Goal: Task Accomplishment & Management: Use online tool/utility

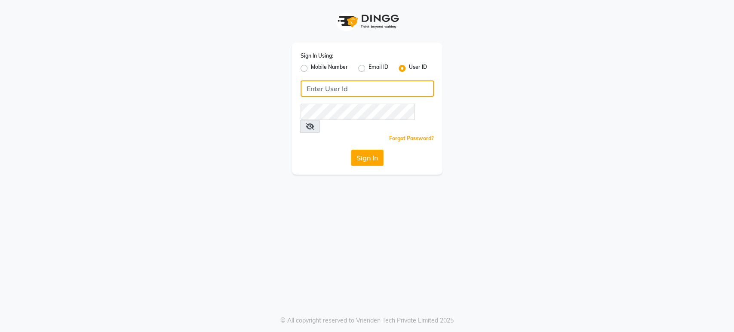
click at [322, 86] on input "Username" at bounding box center [367, 88] width 133 height 16
type input "mkaysalon"
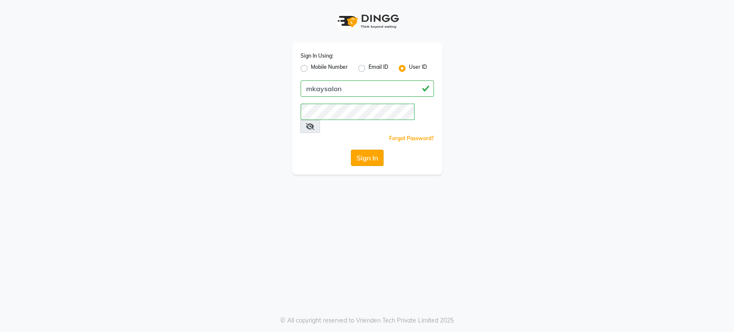
click at [355, 150] on button "Sign In" at bounding box center [367, 158] width 33 height 16
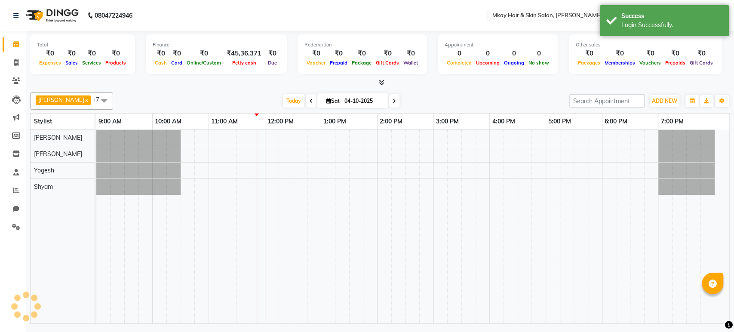
select select "en"
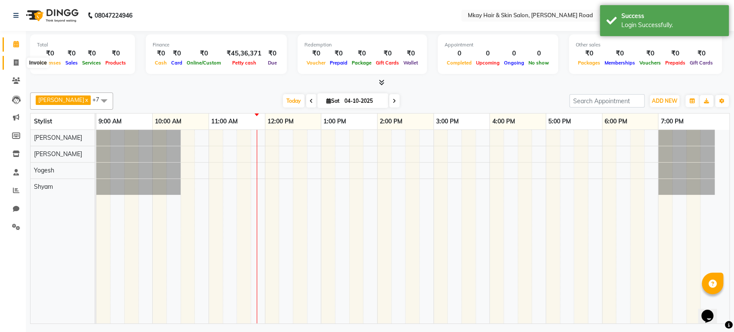
click at [17, 63] on icon at bounding box center [16, 62] width 5 height 6
select select "5258"
select select "service"
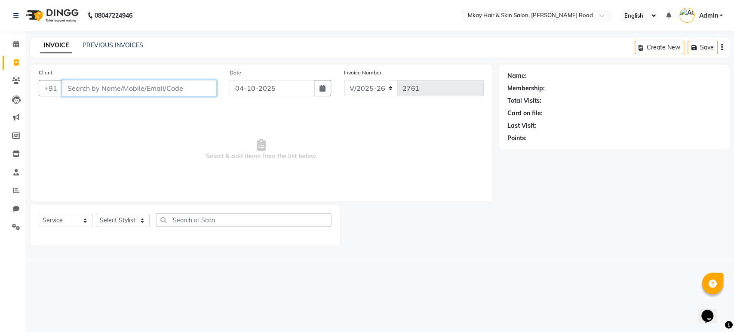
click at [192, 86] on input "Client" at bounding box center [139, 88] width 155 height 16
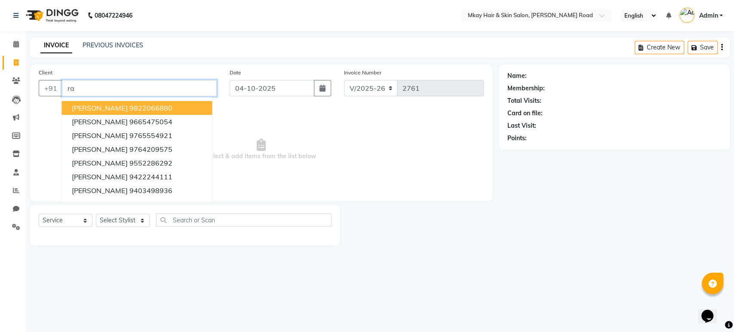
type input "r"
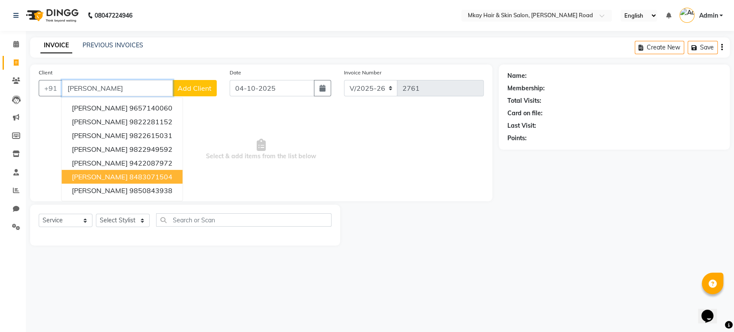
click at [158, 177] on ngb-highlight "8483071504" at bounding box center [150, 177] width 43 height 9
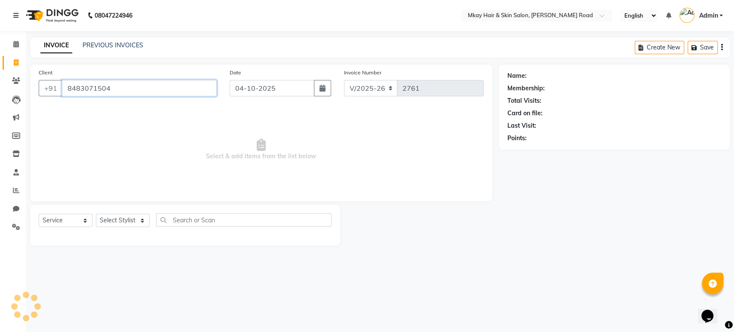
type input "8483071504"
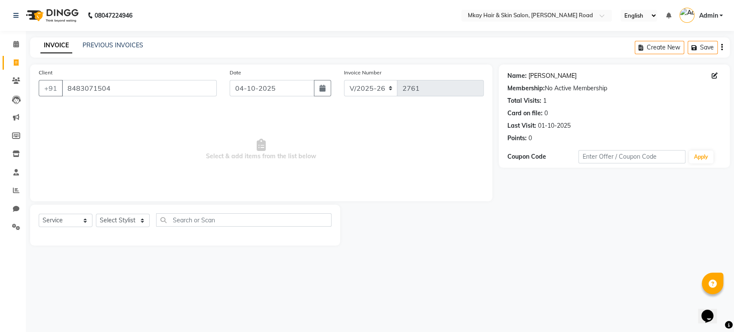
click at [539, 79] on link "[PERSON_NAME]" at bounding box center [553, 75] width 48 height 9
click at [103, 41] on link "PREVIOUS INVOICES" at bounding box center [113, 45] width 61 height 8
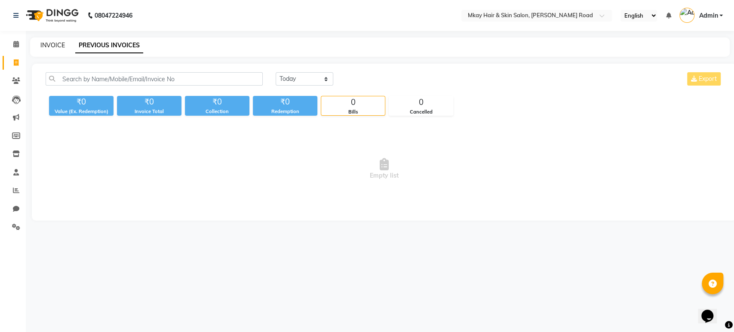
click at [55, 48] on link "INVOICE" at bounding box center [52, 45] width 25 height 8
select select "5258"
select select "service"
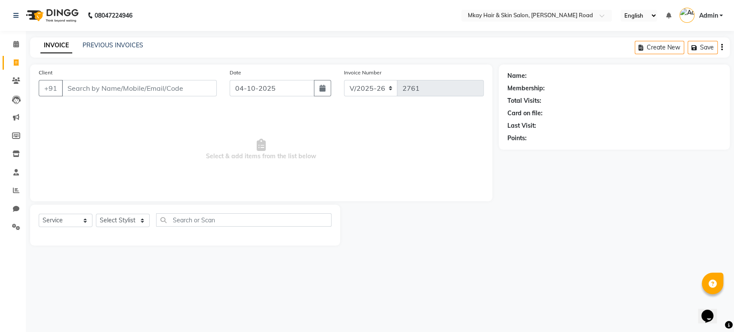
click at [99, 84] on input "Client" at bounding box center [139, 88] width 155 height 16
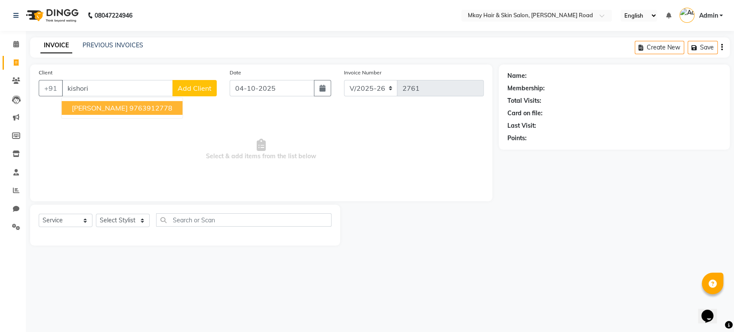
click at [93, 106] on span "[PERSON_NAME]" at bounding box center [100, 108] width 56 height 9
type input "9763912778"
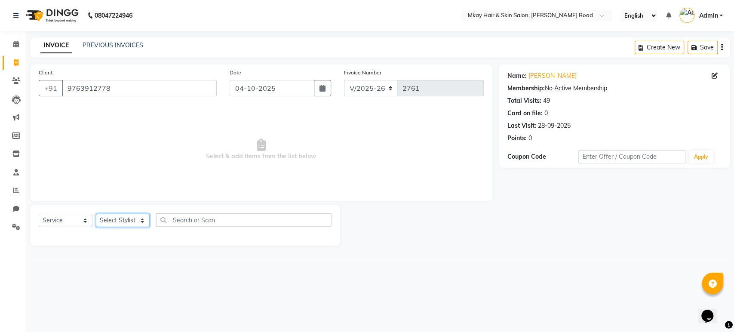
click at [108, 214] on select "Select Stylist [PERSON_NAME] Isha [PERSON_NAME] [PERSON_NAME] Shyam [PERSON_NAM…" at bounding box center [123, 220] width 54 height 13
select select "38228"
click at [96, 214] on select "Select Stylist [PERSON_NAME] Isha [PERSON_NAME] [PERSON_NAME] Shyam [PERSON_NAM…" at bounding box center [123, 220] width 54 height 13
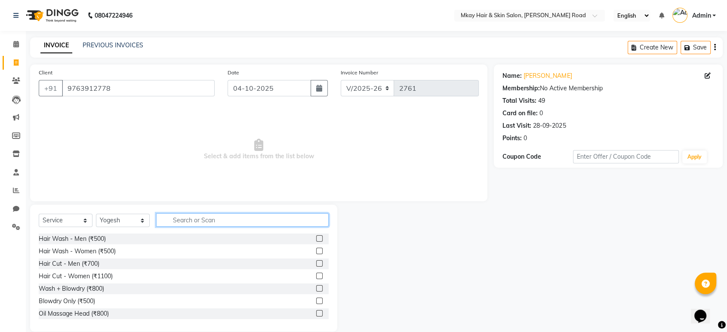
click at [230, 218] on input "text" at bounding box center [242, 219] width 173 height 13
type input "500"
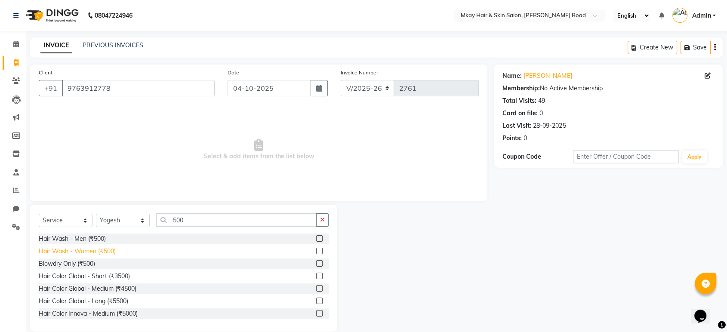
click at [108, 247] on div "Hair Wash - Women (₹500)" at bounding box center [77, 251] width 77 height 9
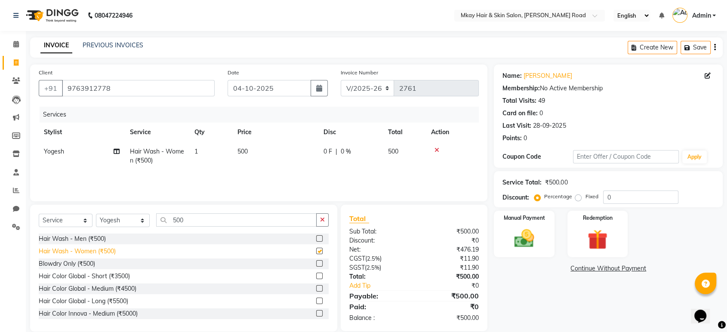
checkbox input "false"
click at [271, 152] on td "500" at bounding box center [275, 156] width 86 height 28
select select "38228"
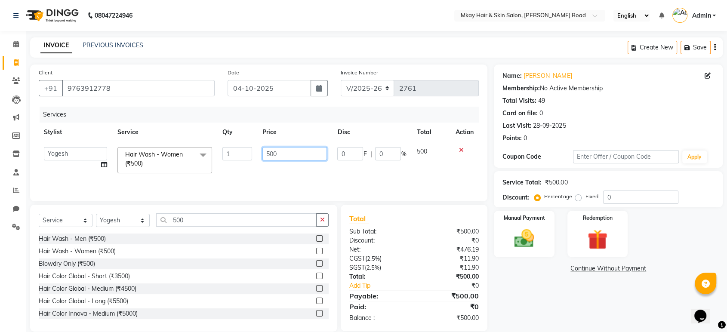
click at [282, 153] on input "500" at bounding box center [294, 153] width 65 height 13
type input "5"
type input "400"
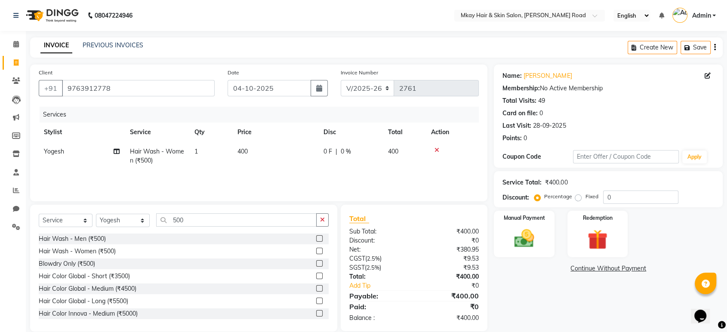
click at [330, 182] on div "Services Stylist Service Qty Price Disc Total Action Yogesh Hair Wash - Women (…" at bounding box center [259, 150] width 440 height 86
click at [528, 237] on img at bounding box center [524, 239] width 34 height 24
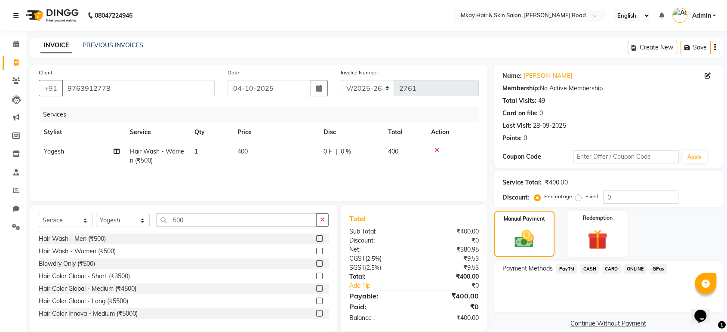
click at [613, 272] on span "CARD" at bounding box center [611, 269] width 19 height 10
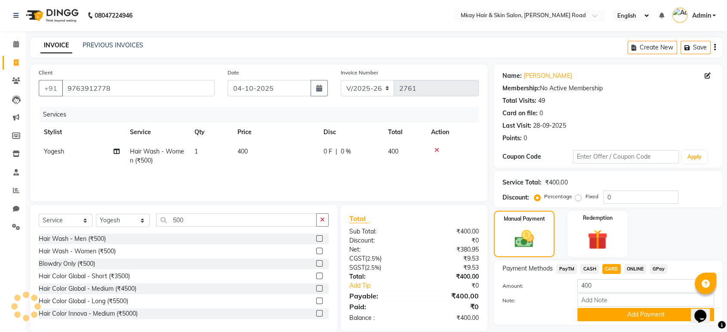
scroll to position [22, 0]
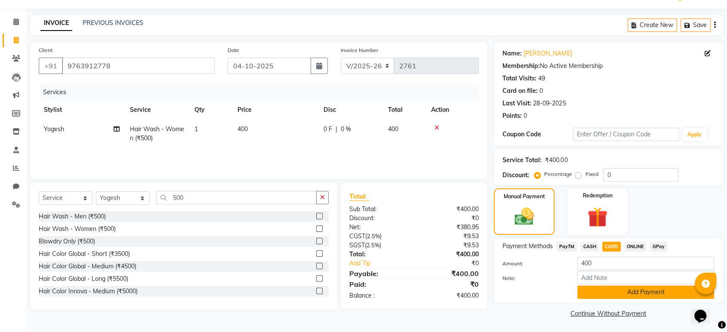
click at [611, 289] on button "Add Payment" at bounding box center [645, 292] width 137 height 13
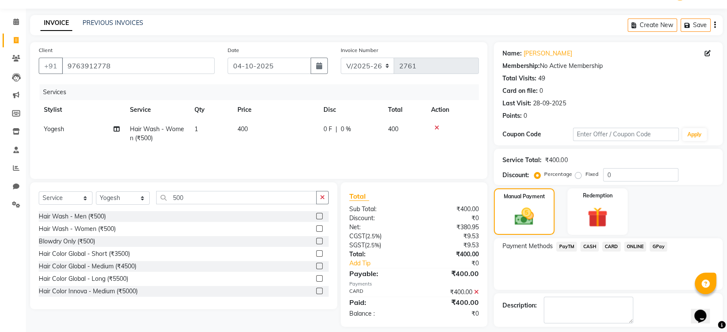
scroll to position [59, 0]
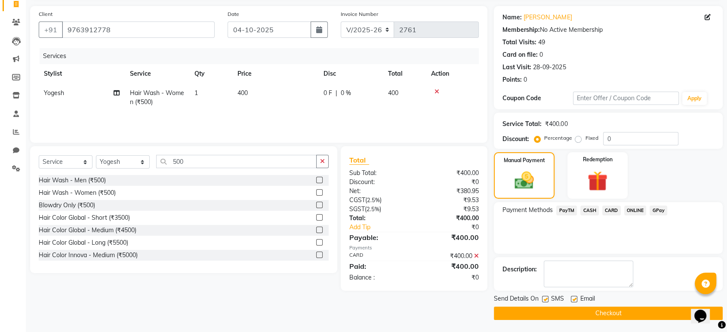
click at [574, 296] on label at bounding box center [574, 299] width 6 height 6
click at [574, 297] on input "checkbox" at bounding box center [574, 300] width 6 height 6
checkbox input "false"
click at [544, 297] on label at bounding box center [545, 299] width 6 height 6
click at [544, 297] on input "checkbox" at bounding box center [545, 300] width 6 height 6
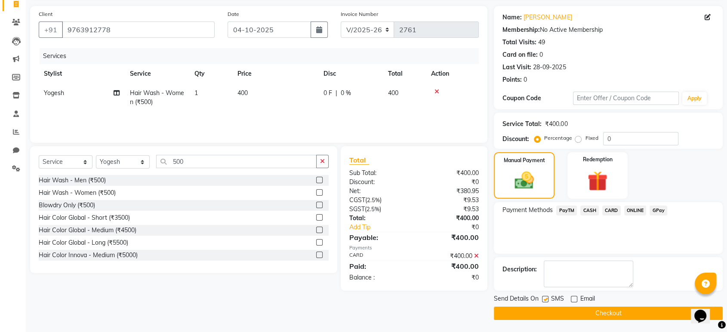
checkbox input "false"
click at [555, 312] on button "Checkout" at bounding box center [608, 313] width 229 height 13
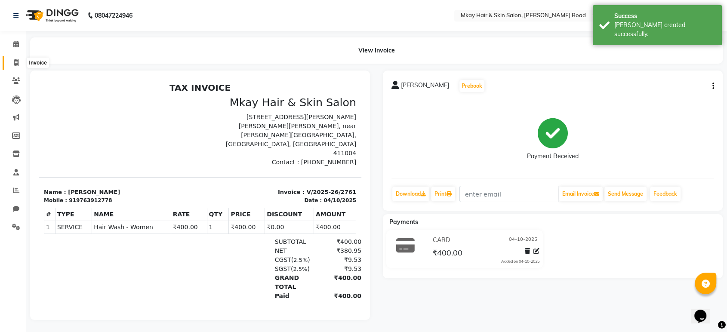
click at [15, 63] on icon at bounding box center [16, 62] width 5 height 6
select select "service"
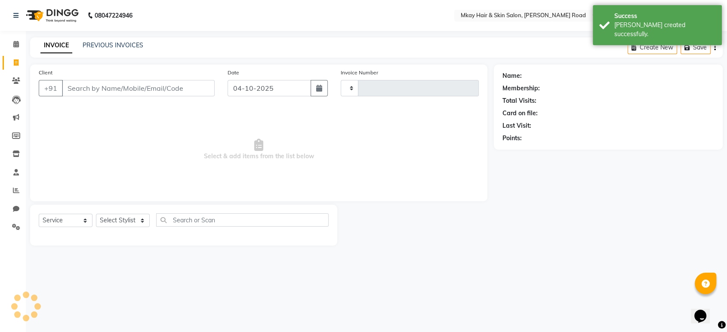
type input "2762"
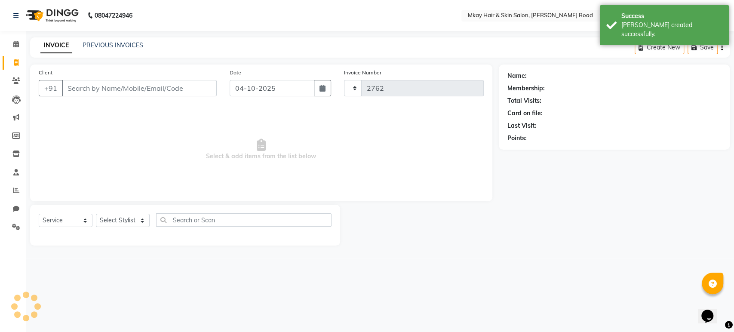
select select "5258"
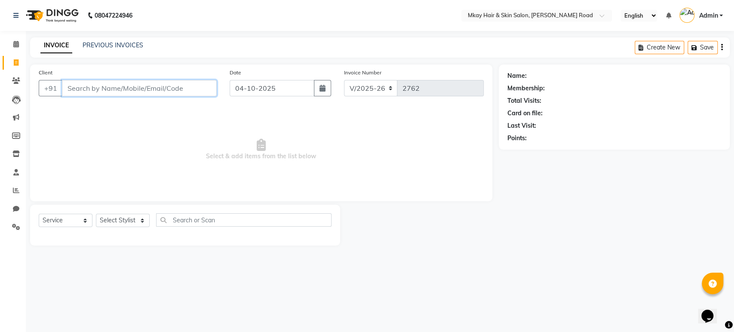
click at [163, 94] on input "Client" at bounding box center [139, 88] width 155 height 16
type input "m"
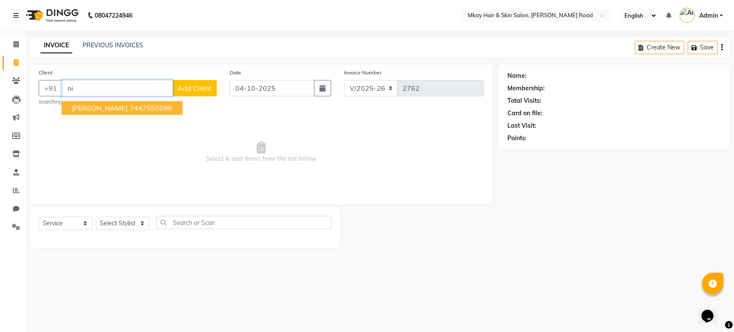
type input "n"
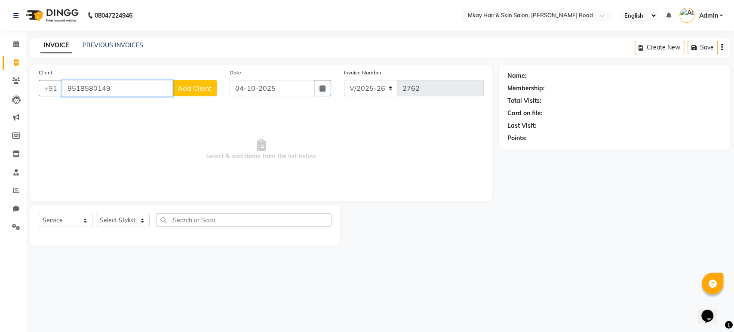
type input "9518580149"
click at [204, 91] on span "Add Client" at bounding box center [195, 88] width 34 height 9
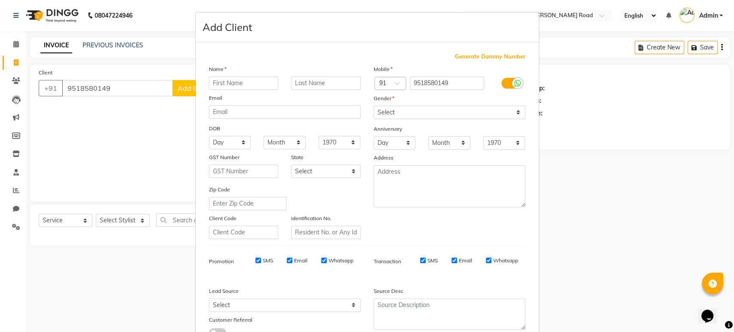
click at [239, 84] on input "text" at bounding box center [244, 83] width 70 height 13
type input "[PERSON_NAME]"
click at [296, 79] on input "text" at bounding box center [326, 83] width 70 height 13
type input "[PERSON_NAME]"
click at [401, 108] on select "Select [DEMOGRAPHIC_DATA] [DEMOGRAPHIC_DATA] Other Prefer Not To Say" at bounding box center [450, 112] width 152 height 13
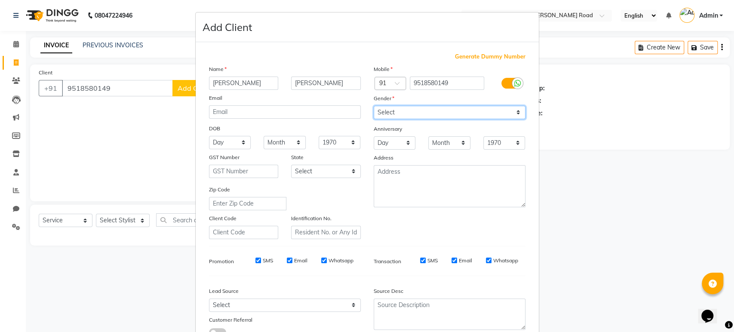
select select "[DEMOGRAPHIC_DATA]"
click at [374, 106] on select "Select [DEMOGRAPHIC_DATA] [DEMOGRAPHIC_DATA] Other Prefer Not To Say" at bounding box center [450, 112] width 152 height 13
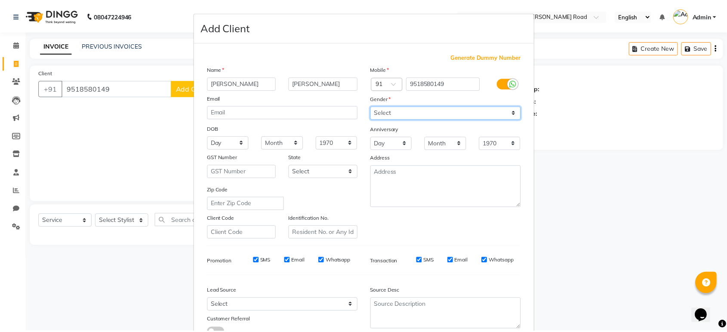
scroll to position [63, 0]
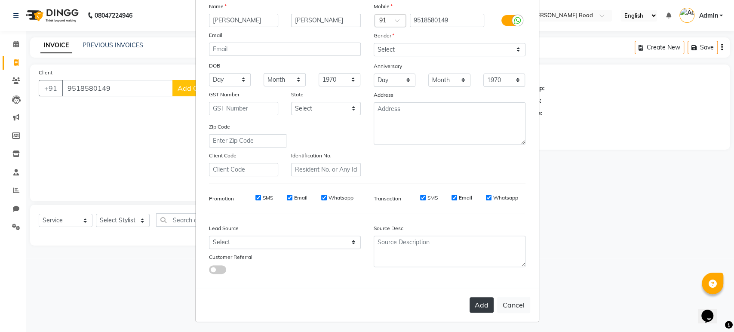
click at [477, 304] on button "Add" at bounding box center [482, 304] width 24 height 15
select select
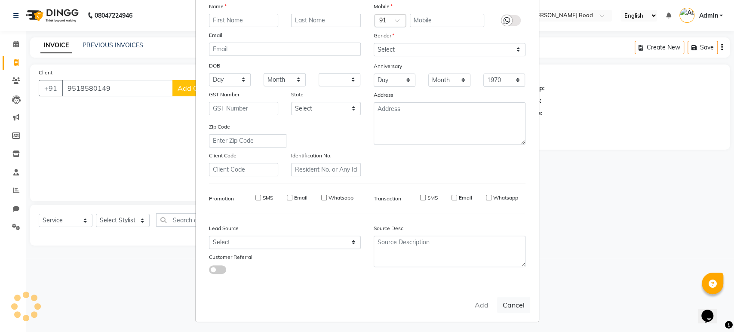
select select
checkbox input "false"
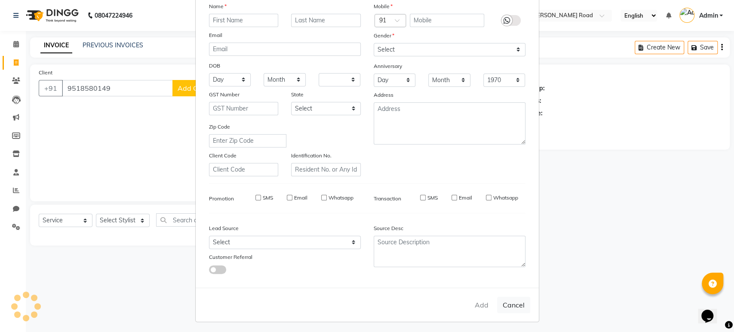
checkbox input "false"
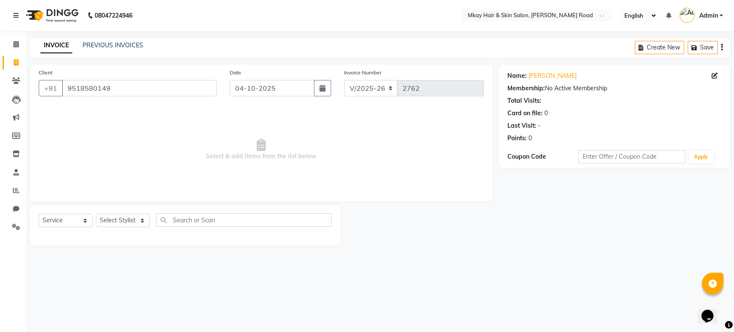
click at [114, 210] on div "Select Service Product Membership Package Voucher Prepaid Gift Card Select Styl…" at bounding box center [185, 225] width 310 height 41
click at [118, 219] on select "Select Stylist [PERSON_NAME] Isha [PERSON_NAME] [PERSON_NAME] Shyam [PERSON_NAM…" at bounding box center [123, 220] width 54 height 13
select select "38226"
click at [96, 214] on select "Select Stylist [PERSON_NAME] Isha [PERSON_NAME] [PERSON_NAME] Shyam [PERSON_NAM…" at bounding box center [123, 220] width 54 height 13
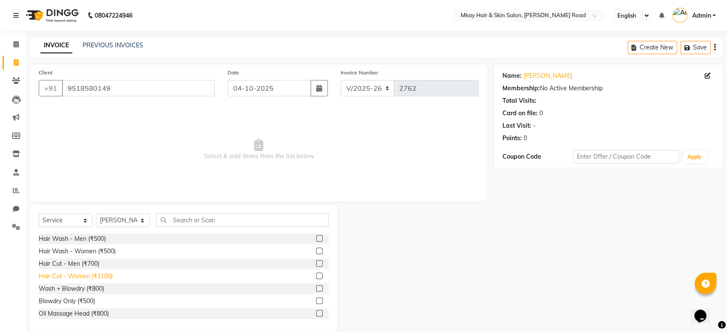
click at [86, 276] on div "Hair Cut - Women (₹1100)" at bounding box center [76, 276] width 74 height 9
checkbox input "false"
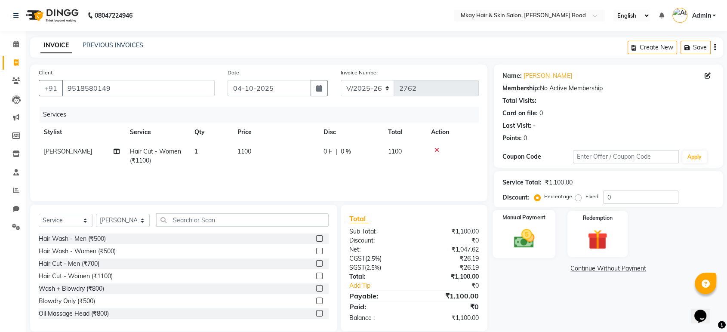
click at [519, 244] on img at bounding box center [524, 239] width 34 height 24
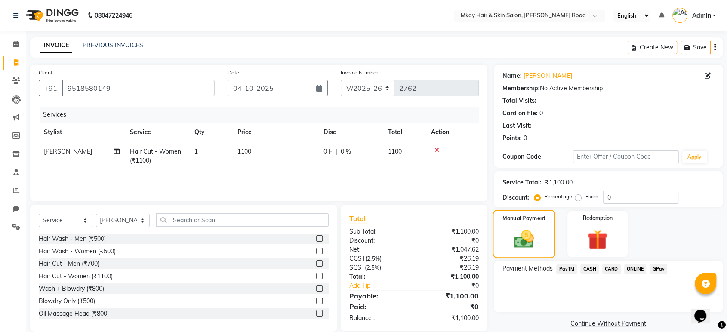
scroll to position [12, 0]
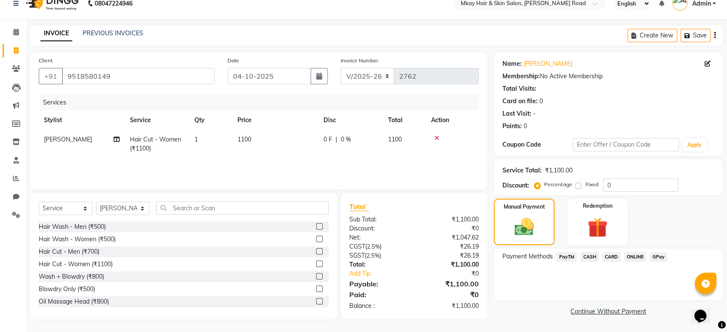
click at [591, 254] on span "CASH" at bounding box center [589, 257] width 19 height 10
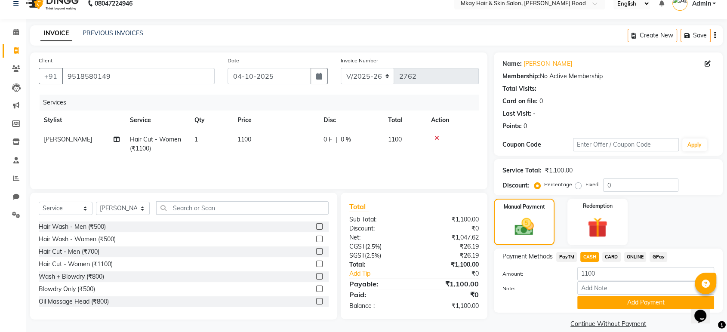
scroll to position [22, 0]
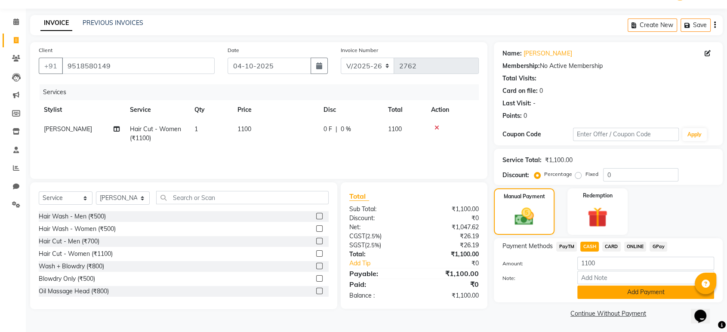
click at [596, 294] on button "Add Payment" at bounding box center [645, 292] width 137 height 13
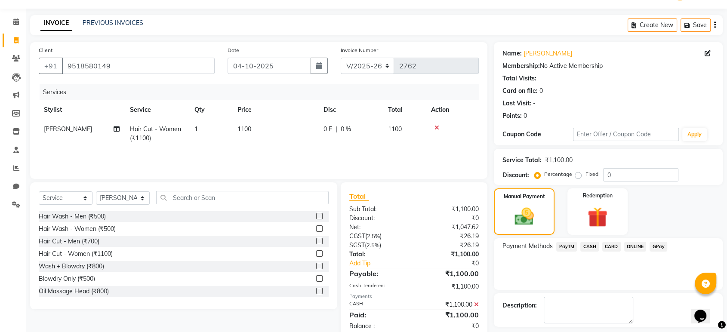
scroll to position [59, 0]
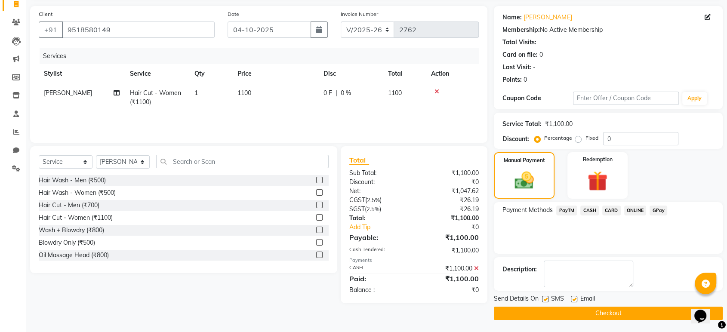
click at [572, 298] on label at bounding box center [574, 299] width 6 height 6
click at [572, 298] on input "checkbox" at bounding box center [574, 300] width 6 height 6
checkbox input "false"
click at [545, 298] on label at bounding box center [545, 299] width 6 height 6
click at [545, 298] on input "checkbox" at bounding box center [545, 300] width 6 height 6
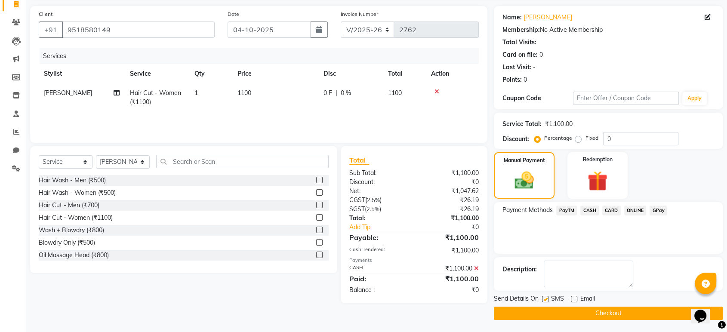
checkbox input "false"
click at [549, 314] on button "Checkout" at bounding box center [608, 313] width 229 height 13
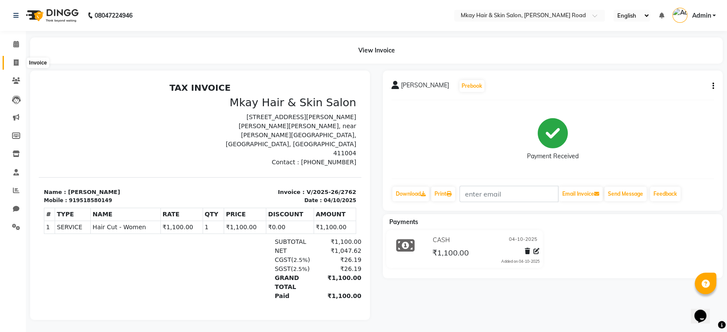
click at [14, 63] on icon at bounding box center [16, 62] width 5 height 6
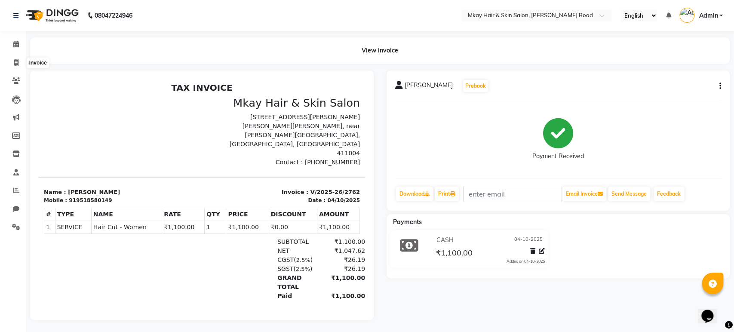
select select "service"
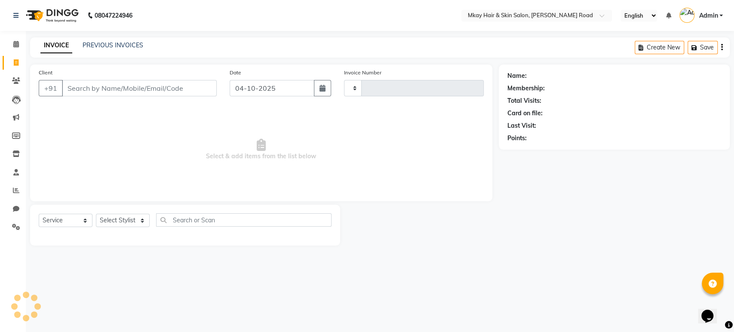
type input "2763"
select select "5258"
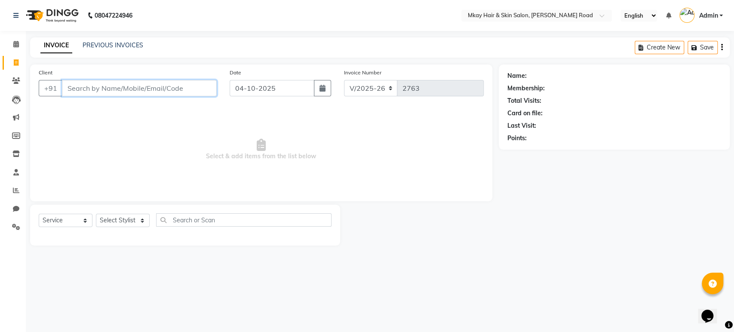
click at [142, 82] on input "Client" at bounding box center [139, 88] width 155 height 16
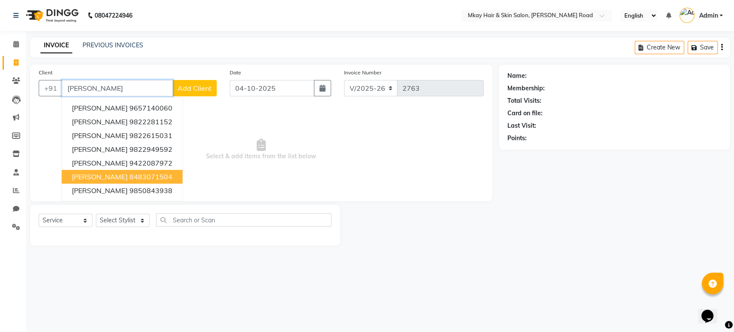
click at [143, 175] on ngb-highlight "8483071504" at bounding box center [150, 177] width 43 height 9
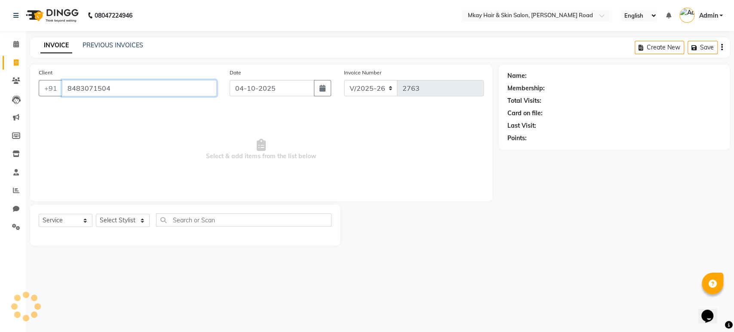
type input "8483071504"
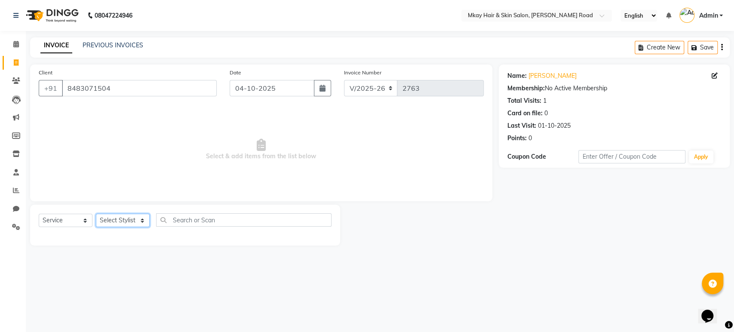
click at [108, 217] on select "Select Stylist [PERSON_NAME] Isha [PERSON_NAME] [PERSON_NAME] Shyam [PERSON_NAM…" at bounding box center [123, 220] width 54 height 13
select select "38227"
click at [96, 214] on select "Select Stylist [PERSON_NAME] Isha [PERSON_NAME] [PERSON_NAME] Shyam [PERSON_NAM…" at bounding box center [123, 220] width 54 height 13
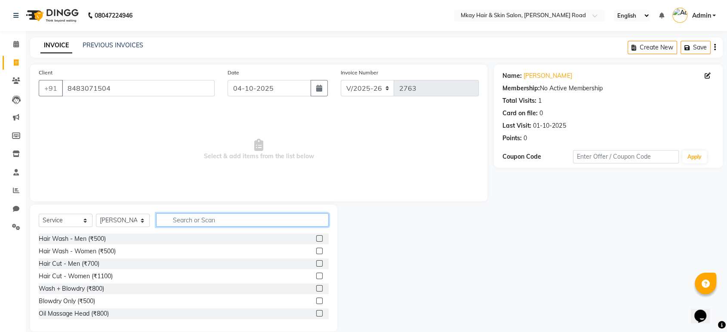
click at [196, 223] on input "text" at bounding box center [242, 219] width 173 height 13
click at [191, 221] on input "text" at bounding box center [242, 219] width 173 height 13
type input "800"
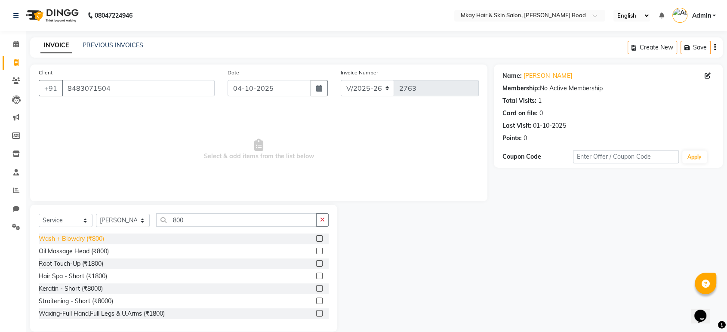
click at [99, 237] on div "Wash + Blowdry (₹800)" at bounding box center [71, 238] width 65 height 9
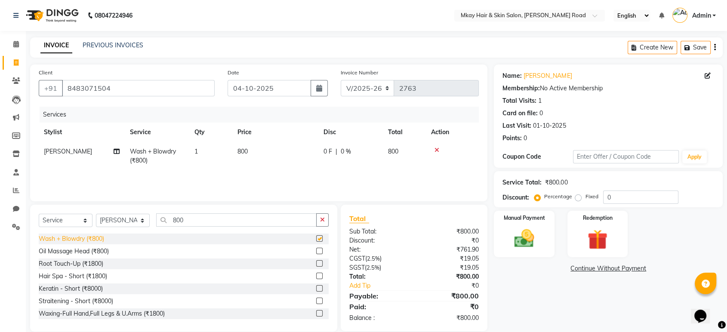
checkbox input "false"
click at [256, 147] on td "800" at bounding box center [275, 156] width 86 height 28
select select "38227"
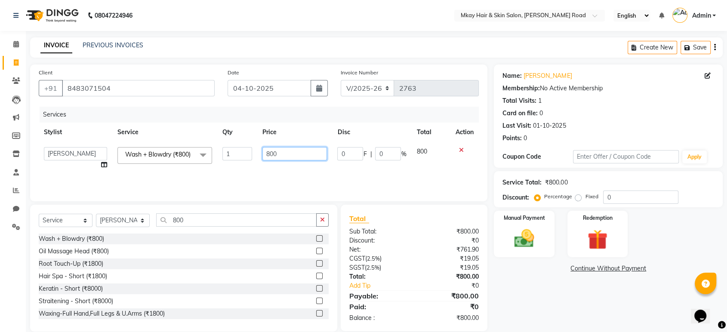
click at [283, 154] on input "800" at bounding box center [294, 153] width 65 height 13
type input "8"
type input "1000"
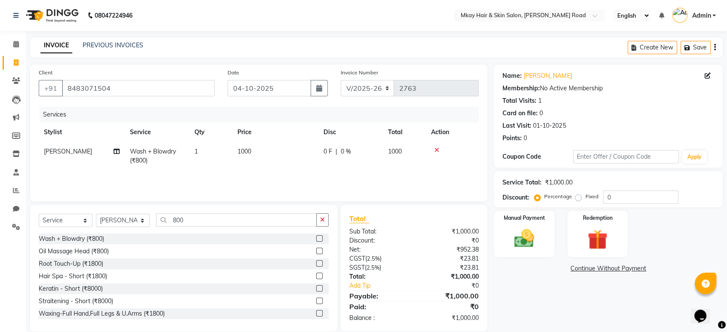
click at [302, 167] on td "1000" at bounding box center [275, 156] width 86 height 28
select select "38227"
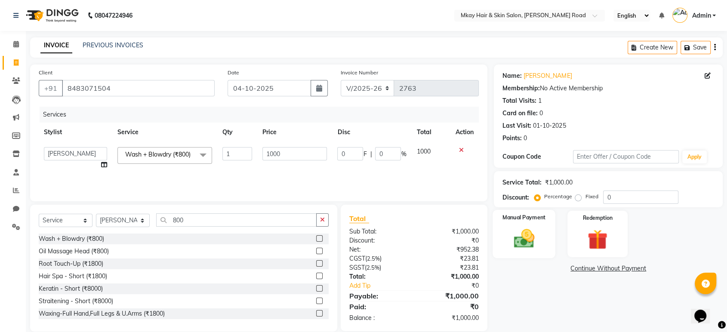
click at [531, 232] on img at bounding box center [524, 239] width 34 height 24
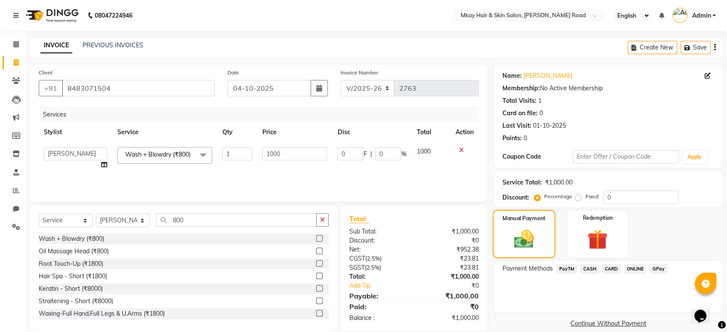
scroll to position [12, 0]
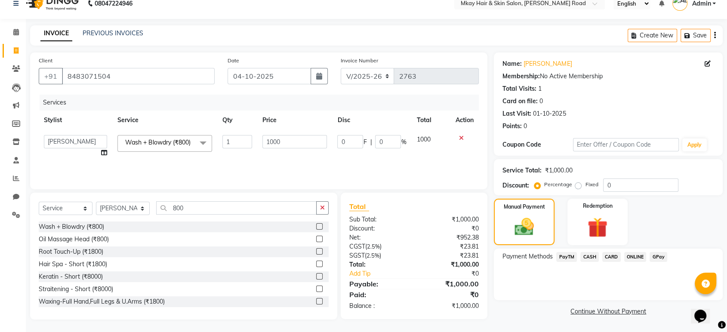
click at [589, 256] on span "CASH" at bounding box center [589, 257] width 19 height 10
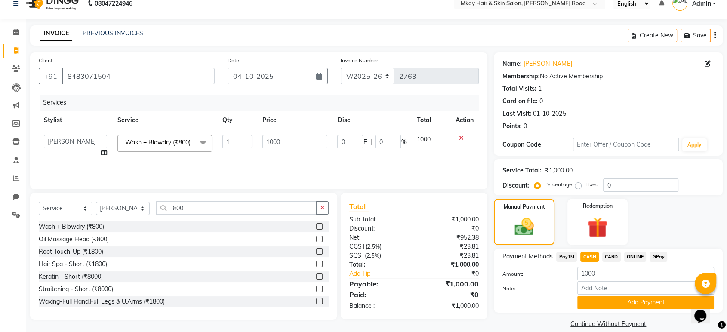
scroll to position [22, 0]
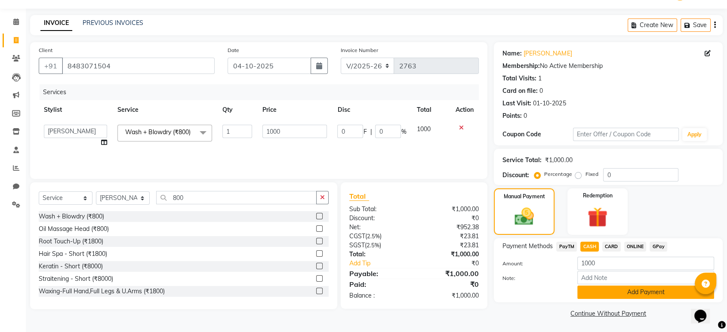
click at [597, 288] on button "Add Payment" at bounding box center [645, 292] width 137 height 13
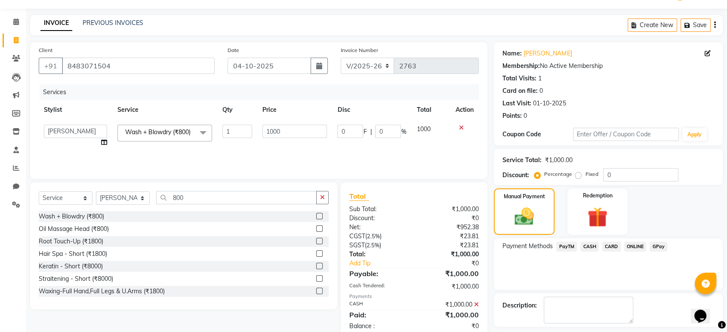
scroll to position [59, 0]
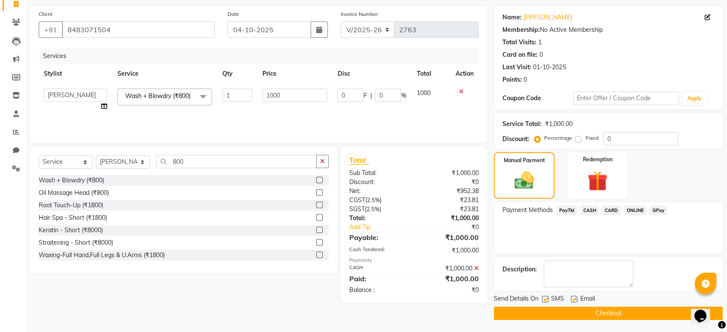
click at [572, 299] on label at bounding box center [574, 299] width 6 height 6
click at [572, 299] on input "checkbox" at bounding box center [574, 300] width 6 height 6
checkbox input "false"
click at [542, 298] on label at bounding box center [545, 299] width 6 height 6
click at [542, 298] on input "checkbox" at bounding box center [545, 300] width 6 height 6
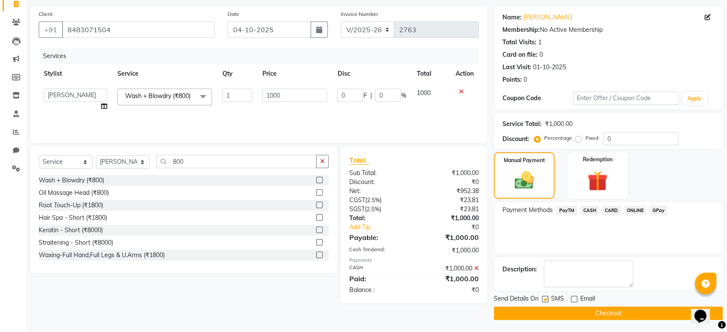
checkbox input "false"
click at [551, 311] on button "Checkout" at bounding box center [608, 313] width 229 height 13
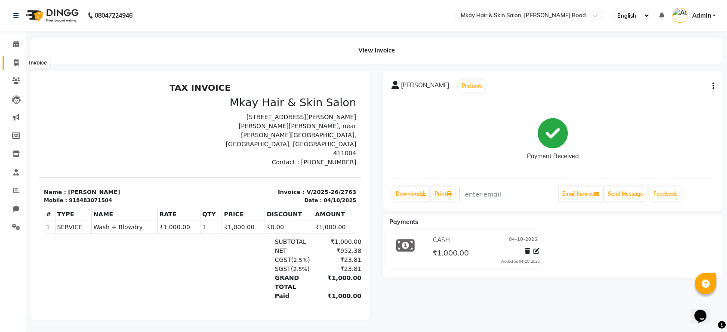
click at [14, 61] on icon at bounding box center [16, 62] width 5 height 6
select select "5258"
select select "service"
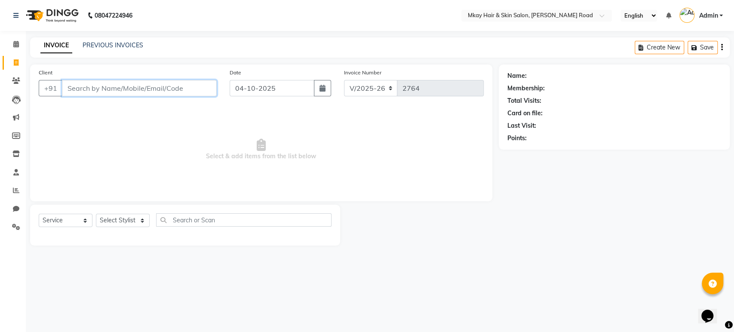
click at [123, 85] on input "Client" at bounding box center [139, 88] width 155 height 16
click at [103, 89] on input "Client" at bounding box center [139, 88] width 155 height 16
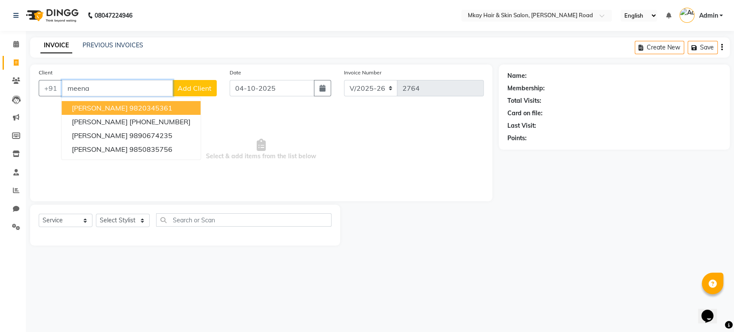
click at [105, 108] on span "[PERSON_NAME]" at bounding box center [100, 108] width 56 height 9
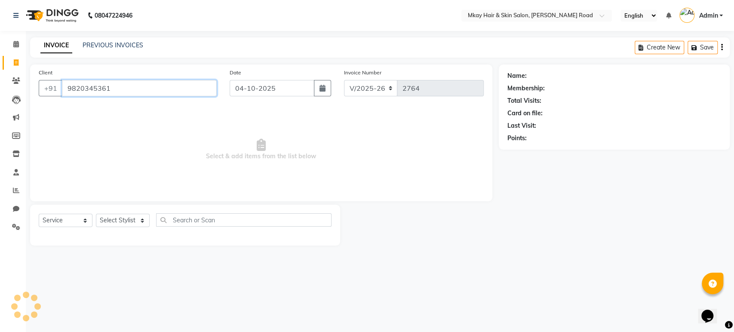
type input "9820345361"
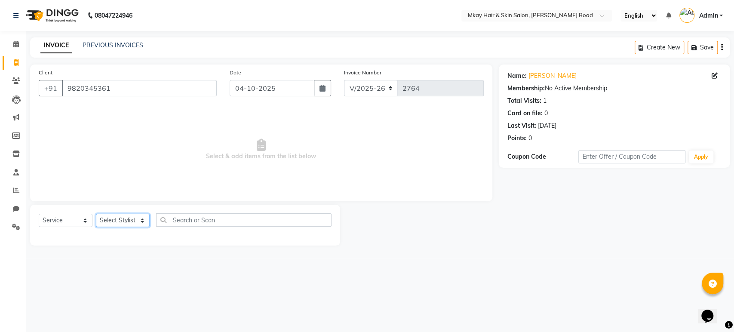
click at [122, 223] on select "Select Stylist [PERSON_NAME] Isha [PERSON_NAME] [PERSON_NAME] Shyam [PERSON_NAM…" at bounding box center [123, 220] width 54 height 13
select select "38227"
click at [96, 214] on select "Select Stylist [PERSON_NAME] Isha [PERSON_NAME] [PERSON_NAME] Shyam [PERSON_NAM…" at bounding box center [123, 220] width 54 height 13
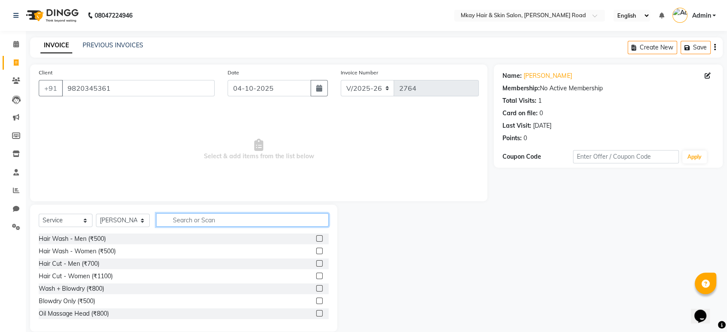
click at [181, 223] on input "text" at bounding box center [242, 219] width 173 height 13
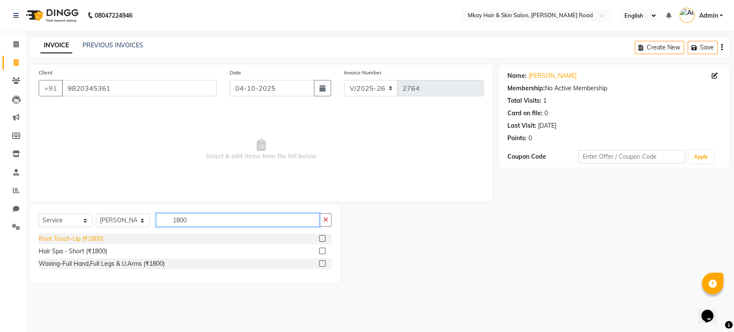
type input "1800"
click at [80, 237] on div "Root Touch-Up (₹1800)" at bounding box center [71, 238] width 65 height 9
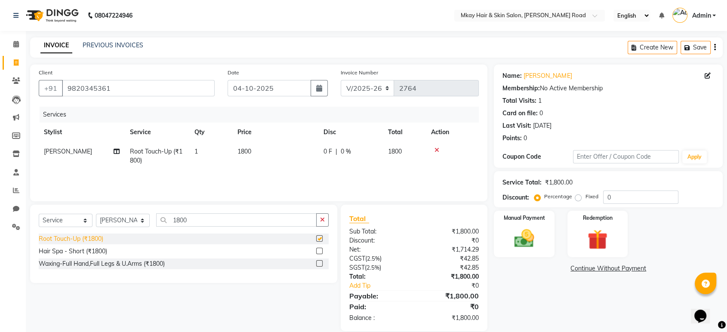
checkbox input "false"
click at [427, 162] on td at bounding box center [452, 156] width 53 height 28
click at [527, 243] on img at bounding box center [524, 239] width 34 height 24
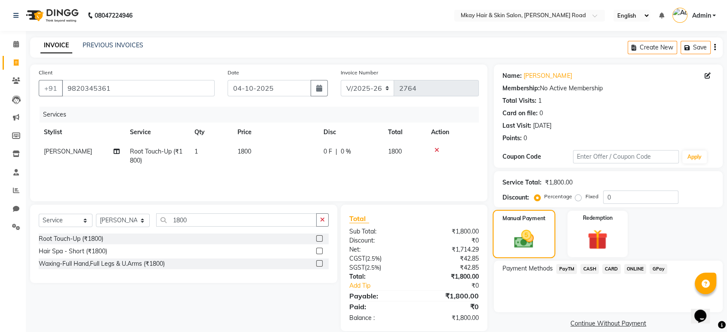
scroll to position [11, 0]
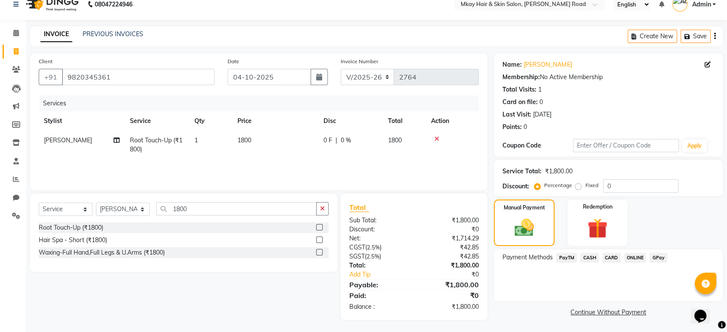
click at [660, 256] on span "GPay" at bounding box center [659, 258] width 18 height 10
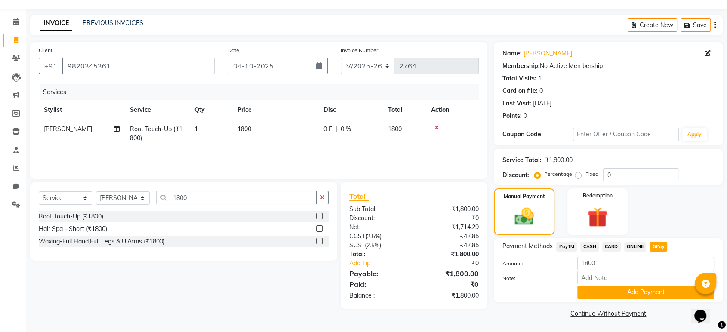
scroll to position [22, 0]
click at [654, 295] on button "Add Payment" at bounding box center [645, 292] width 137 height 13
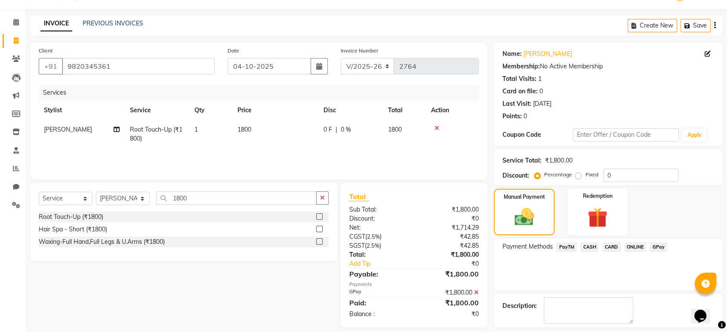
scroll to position [59, 0]
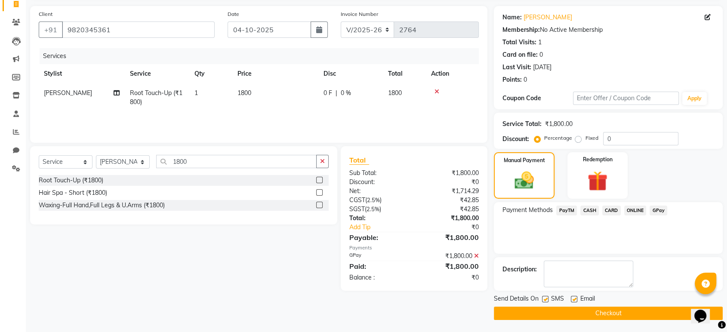
click at [572, 297] on label at bounding box center [574, 299] width 6 height 6
click at [572, 297] on input "checkbox" at bounding box center [574, 300] width 6 height 6
checkbox input "false"
click at [545, 298] on label at bounding box center [545, 299] width 6 height 6
click at [545, 298] on input "checkbox" at bounding box center [545, 300] width 6 height 6
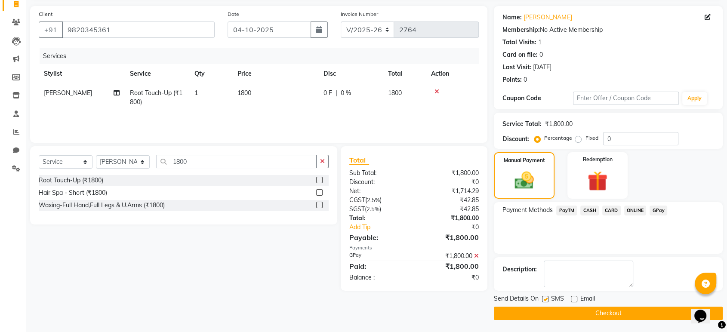
checkbox input "false"
click at [556, 313] on button "Checkout" at bounding box center [608, 313] width 229 height 13
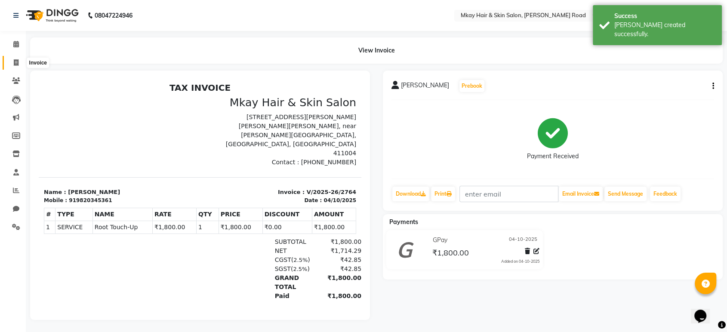
click at [20, 62] on span at bounding box center [16, 63] width 15 height 10
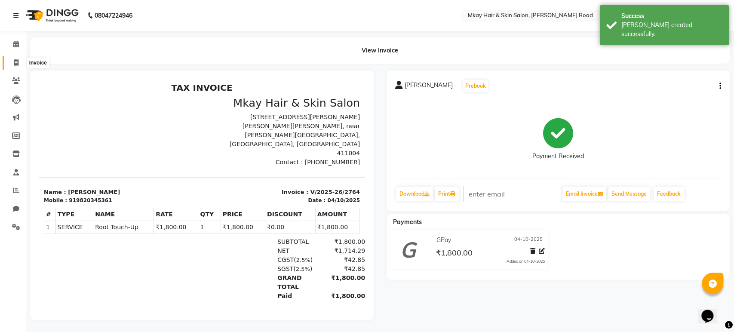
select select "5258"
select select "service"
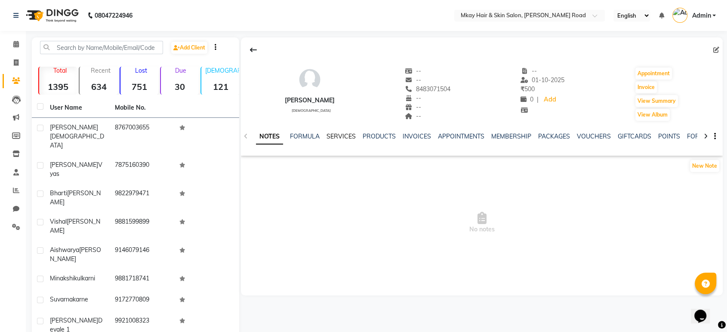
click at [333, 138] on link "SERVICES" at bounding box center [341, 137] width 29 height 8
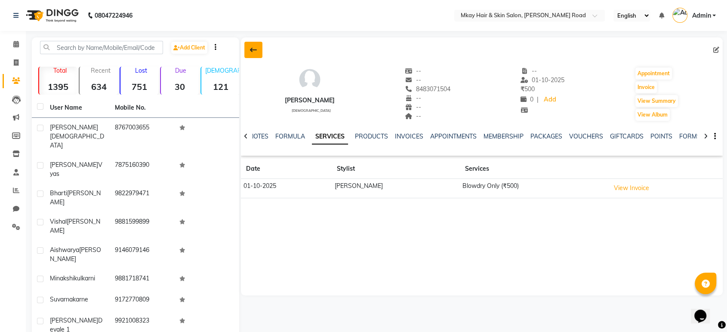
click at [250, 46] on button at bounding box center [253, 50] width 18 height 16
